Goal: Information Seeking & Learning: Learn about a topic

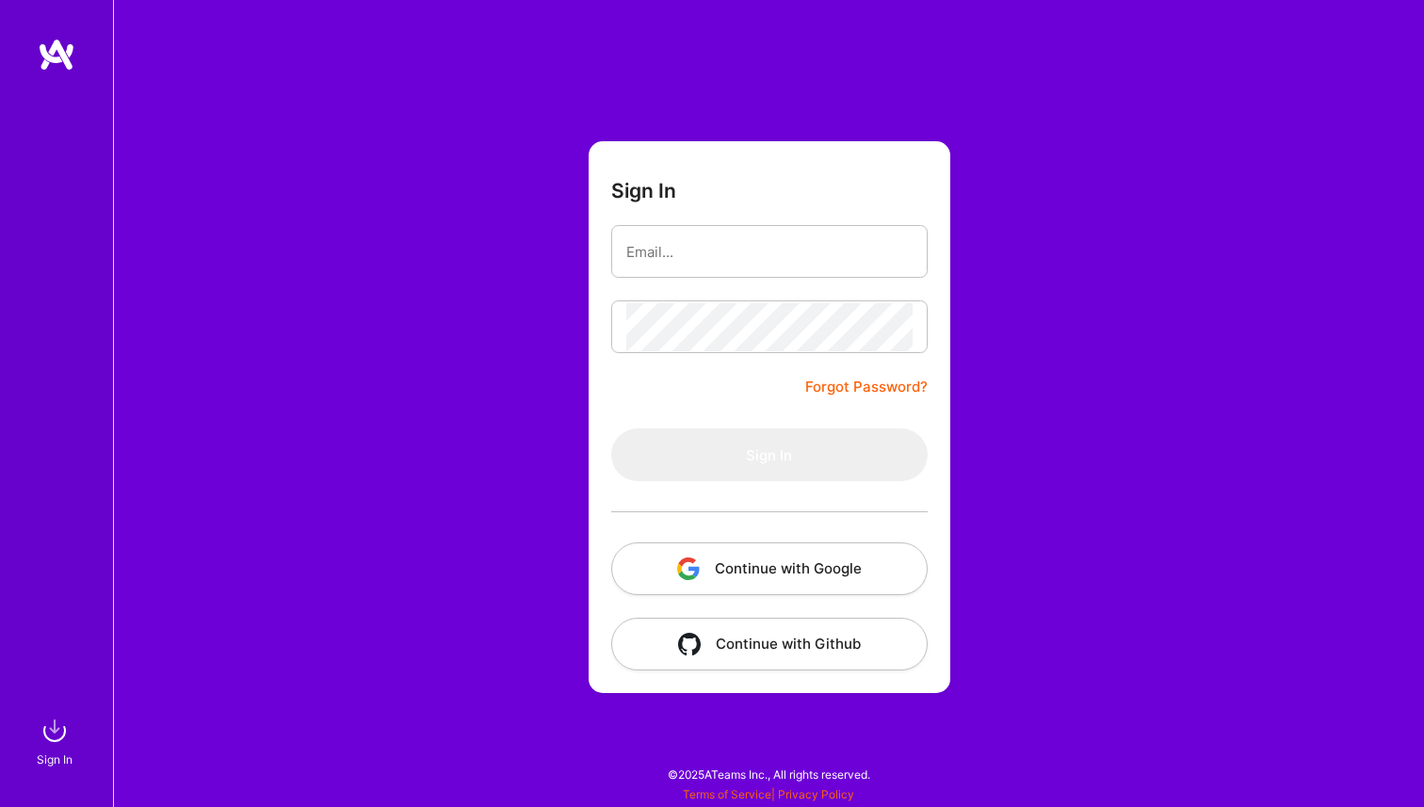
click at [616, 221] on form "Sign In Forgot Password? Sign In Continue with Google Continue with Github" at bounding box center [769, 417] width 362 height 552
click at [632, 249] on input "email" at bounding box center [769, 252] width 286 height 48
type input "[PERSON_NAME][EMAIL_ADDRESS][PERSON_NAME][DOMAIN_NAME]"
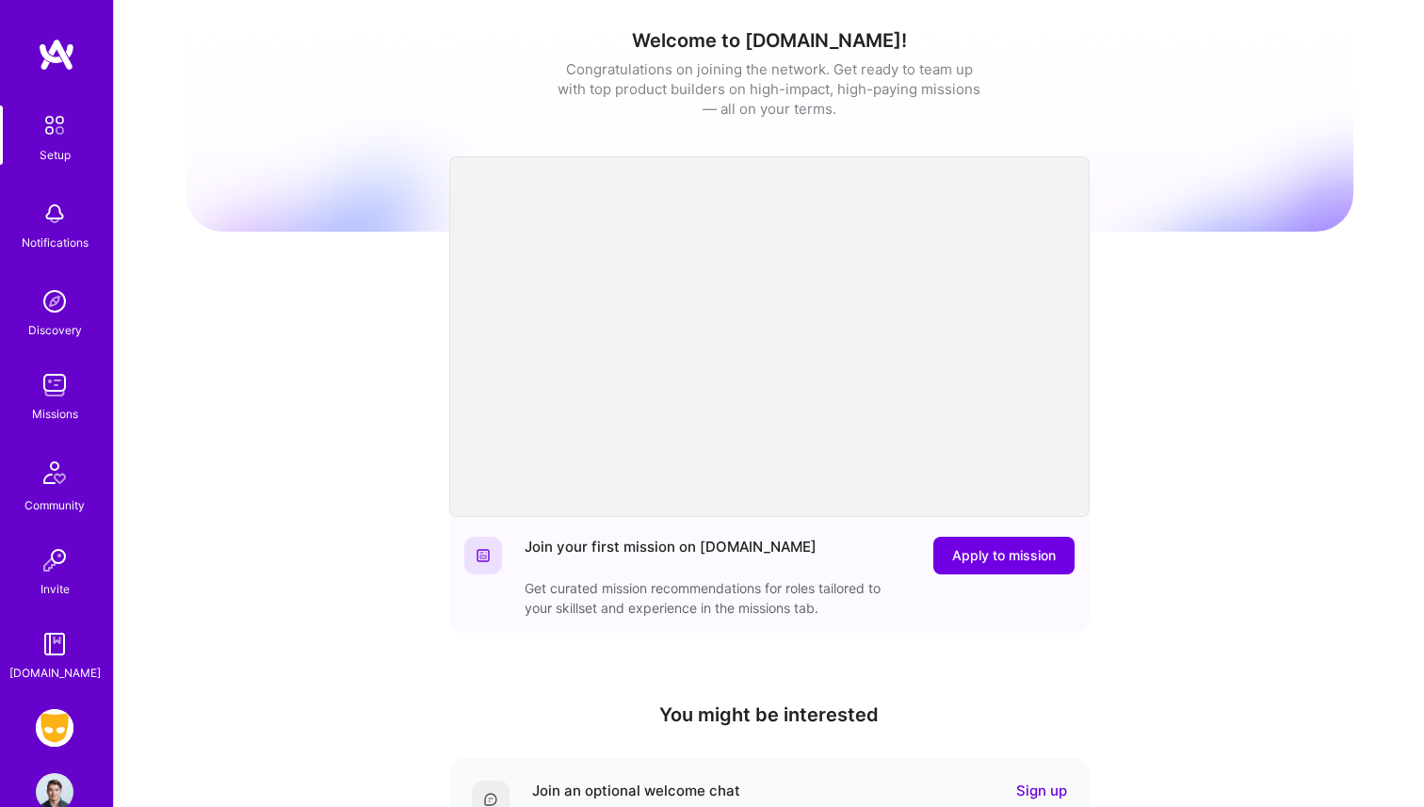
click at [53, 389] on img at bounding box center [55, 385] width 38 height 38
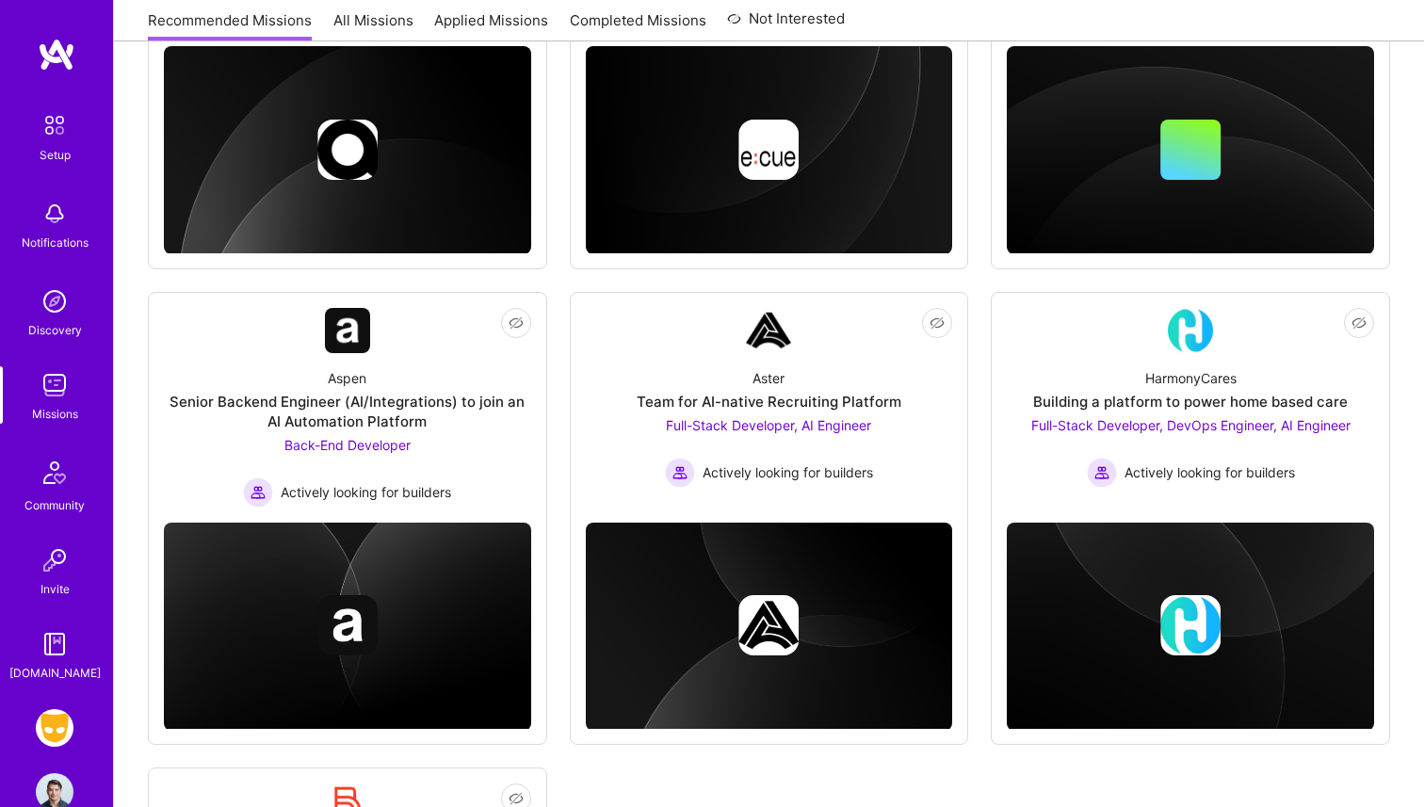
scroll to position [959, 0]
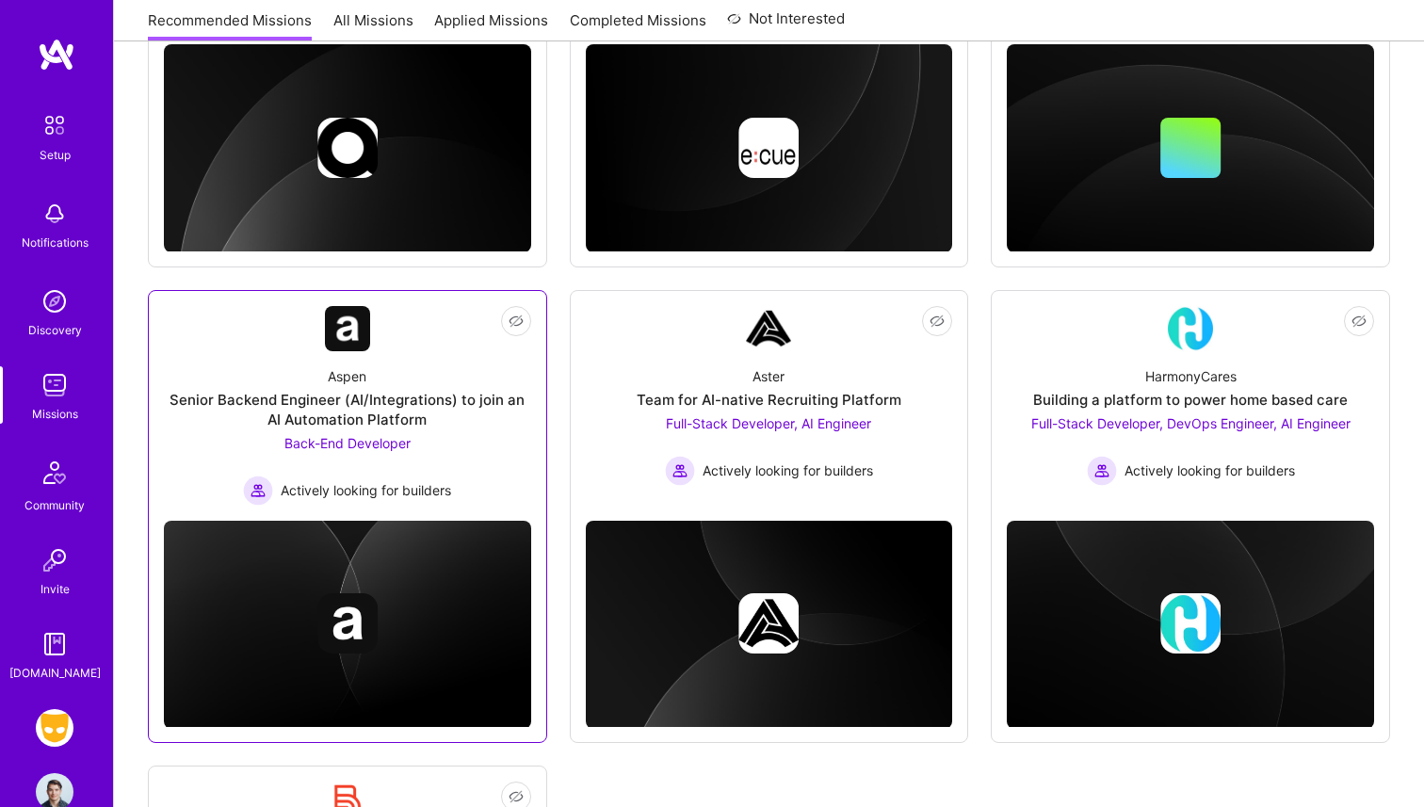
click at [362, 379] on div "Aspen" at bounding box center [347, 376] width 39 height 20
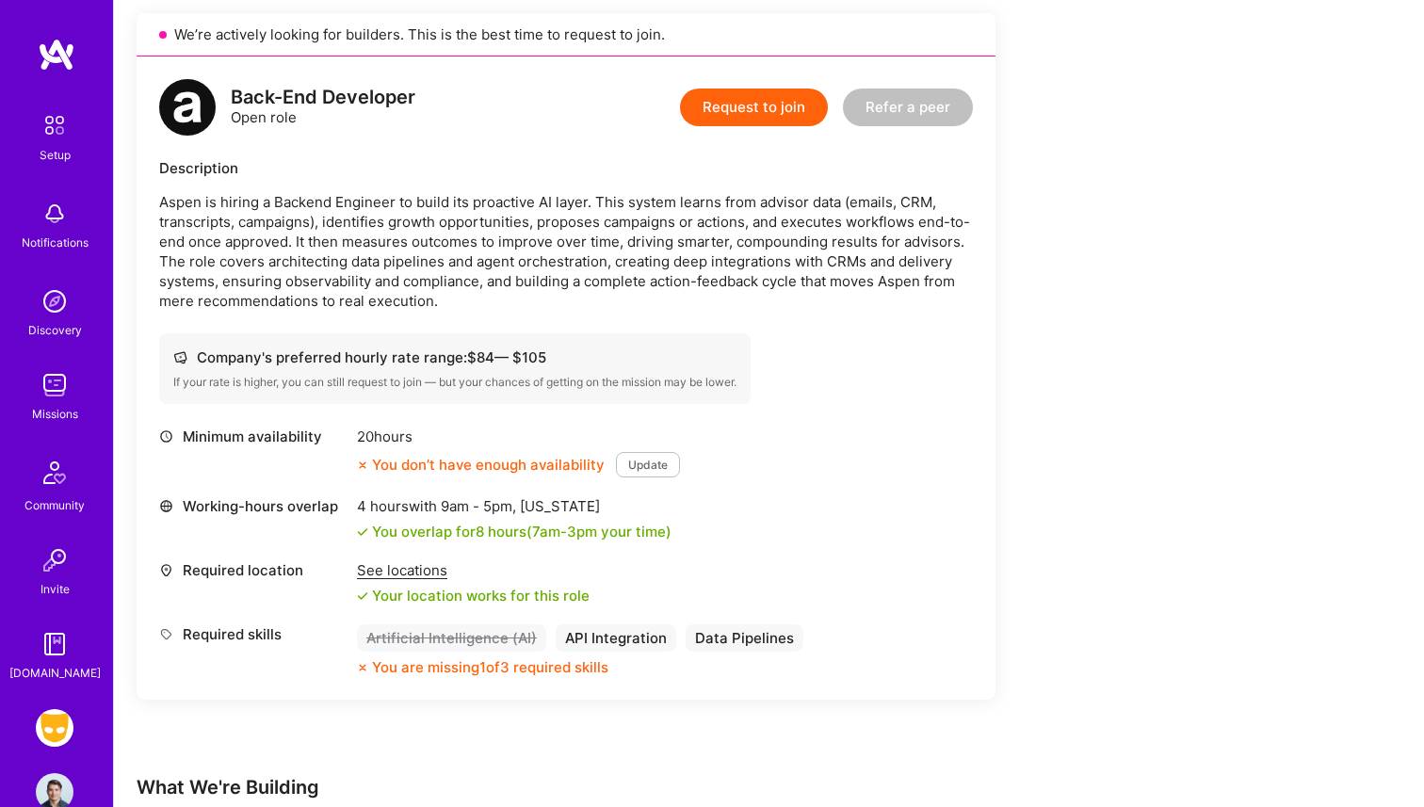
scroll to position [428, 0]
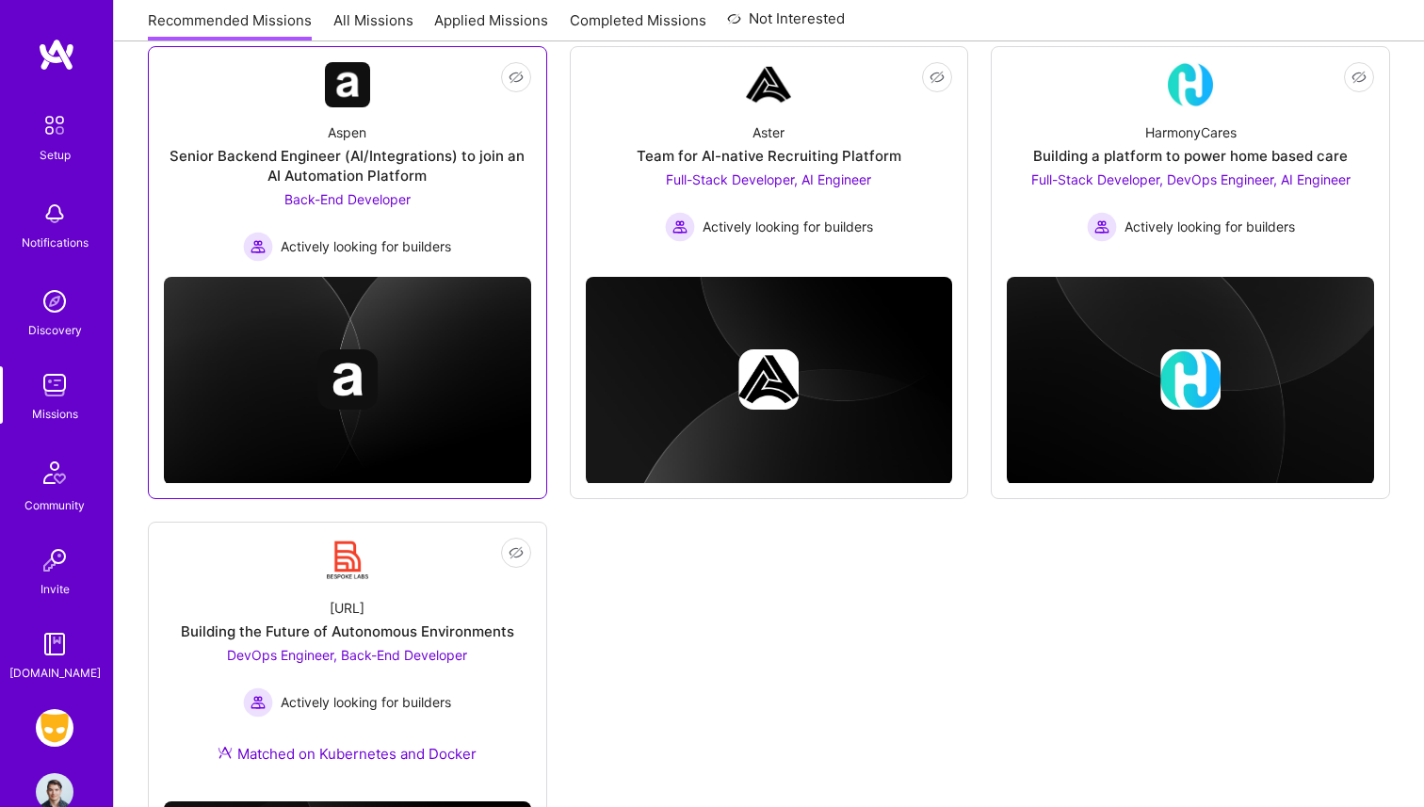
scroll to position [1204, 0]
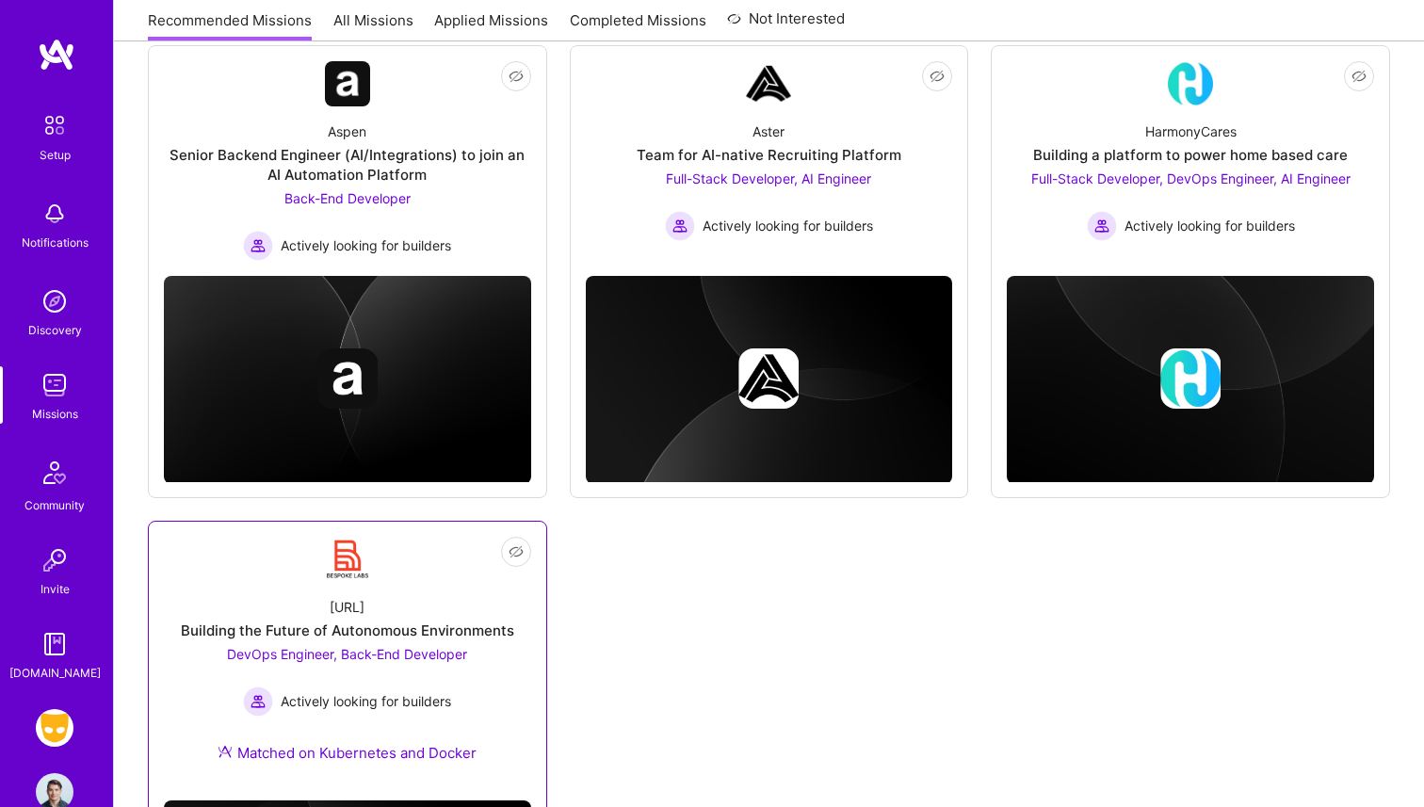
click at [298, 521] on div "Not Interested [URL] Building the Future of Autonomous Environments DevOps Engi…" at bounding box center [347, 772] width 399 height 502
click at [298, 535] on div "Not Interested [URL] Building the Future of Autonomous Environments DevOps Engi…" at bounding box center [347, 772] width 399 height 502
click at [326, 551] on img at bounding box center [347, 559] width 45 height 45
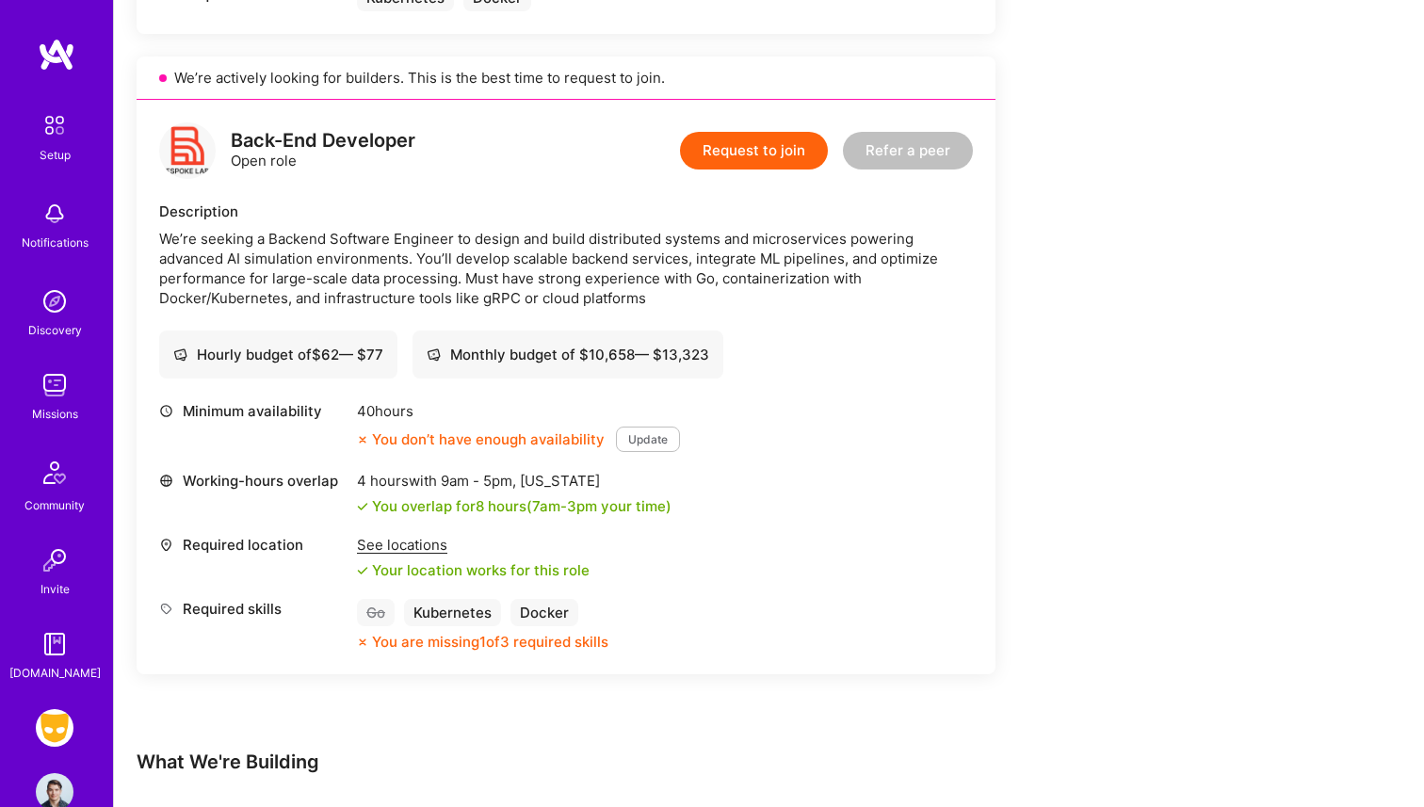
scroll to position [1061, 0]
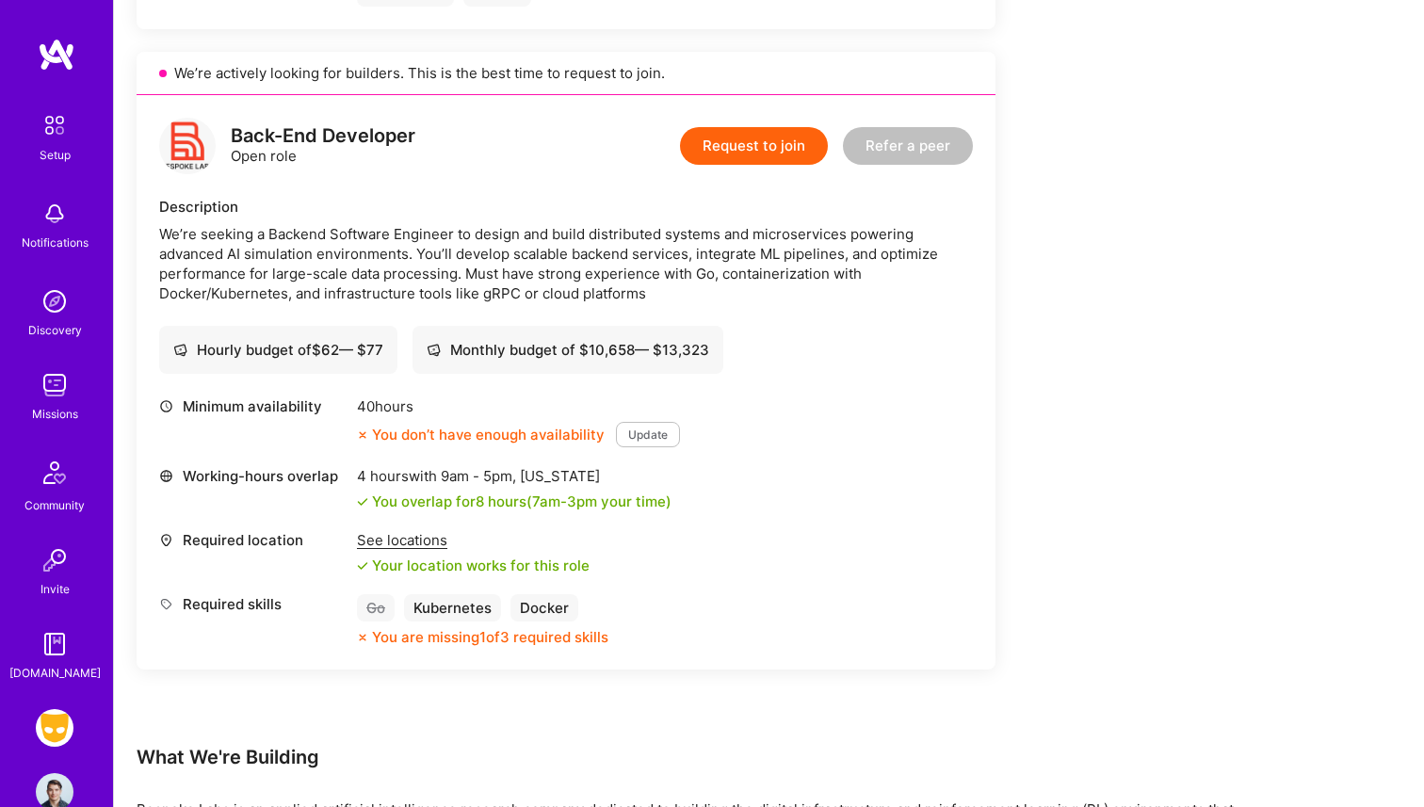
click at [51, 391] on img at bounding box center [55, 385] width 38 height 38
